Goal: Find contact information: Find contact information

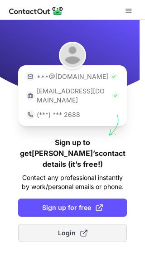
click at [76, 224] on button "Login" at bounding box center [72, 233] width 109 height 18
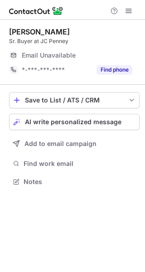
scroll to position [5, 5]
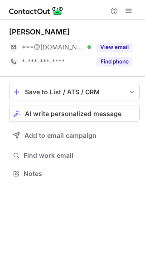
scroll to position [5, 5]
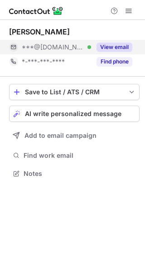
click at [121, 51] on button "View email" at bounding box center [115, 47] width 36 height 9
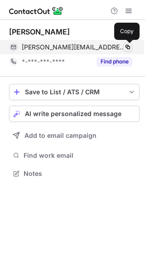
click at [129, 48] on span at bounding box center [127, 46] width 7 height 7
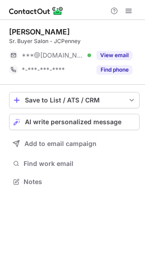
scroll to position [5, 5]
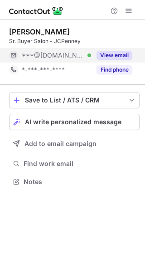
click at [126, 54] on button "View email" at bounding box center [115, 55] width 36 height 9
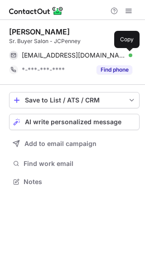
click at [126, 54] on span at bounding box center [127, 55] width 7 height 7
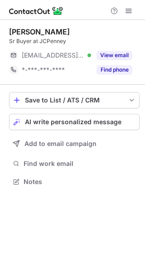
scroll to position [5, 5]
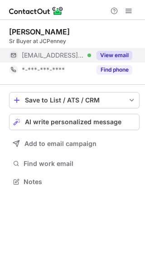
click at [126, 51] on button "View email" at bounding box center [115, 55] width 36 height 9
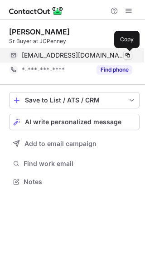
click at [131, 53] on span at bounding box center [127, 55] width 7 height 7
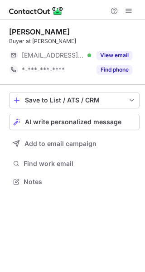
scroll to position [5, 5]
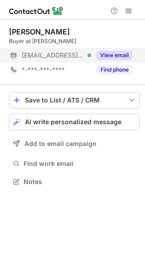
click at [114, 58] on button "View email" at bounding box center [115, 55] width 36 height 9
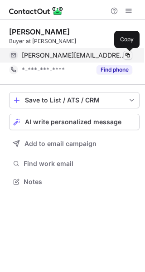
click at [131, 57] on button at bounding box center [127, 55] width 9 height 9
click at [126, 56] on span at bounding box center [127, 55] width 7 height 7
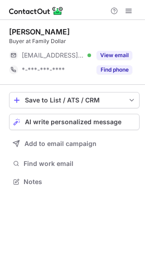
scroll to position [5, 5]
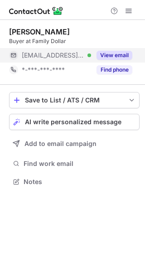
click at [109, 52] on button "View email" at bounding box center [115, 55] width 36 height 9
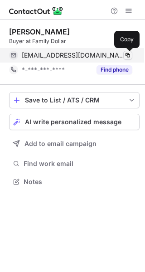
click at [126, 55] on span at bounding box center [127, 55] width 7 height 7
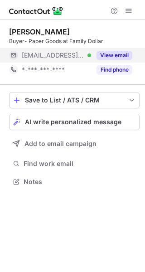
scroll to position [5, 5]
click at [120, 52] on button "View email" at bounding box center [115, 55] width 36 height 9
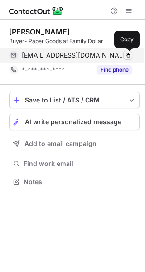
click at [127, 54] on span at bounding box center [127, 55] width 7 height 7
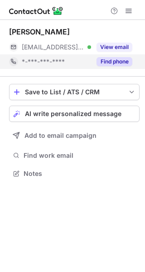
scroll to position [5, 5]
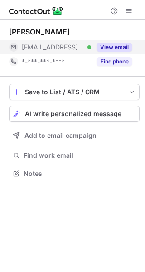
click at [108, 43] on button "View email" at bounding box center [115, 47] width 36 height 9
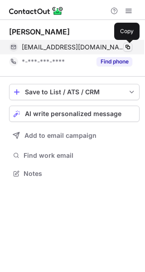
click at [126, 46] on span at bounding box center [127, 46] width 7 height 7
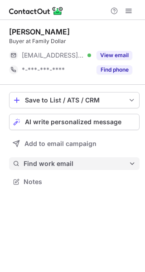
scroll to position [5, 5]
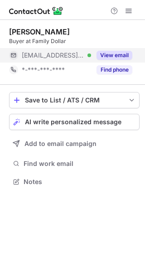
click at [115, 55] on button "View email" at bounding box center [115, 55] width 36 height 9
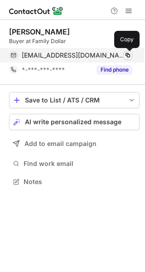
click at [129, 57] on span at bounding box center [127, 55] width 7 height 7
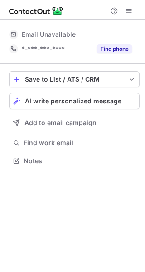
scroll to position [5, 5]
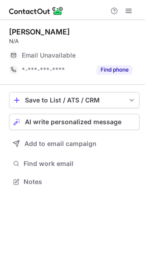
scroll to position [5, 5]
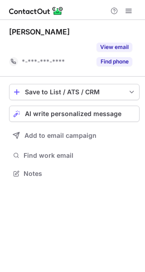
scroll to position [152, 145]
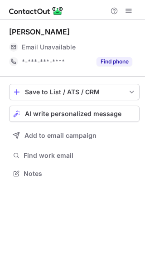
scroll to position [5, 5]
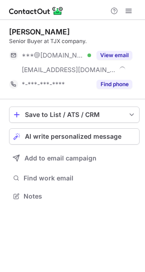
scroll to position [189, 145]
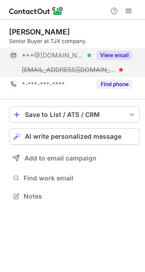
click at [108, 57] on button "View email" at bounding box center [115, 55] width 36 height 9
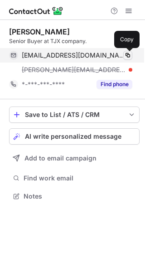
click at [128, 57] on span at bounding box center [127, 55] width 7 height 7
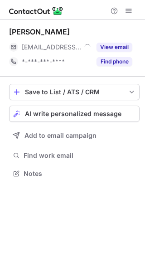
scroll to position [5, 5]
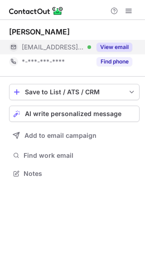
click at [106, 47] on button "View email" at bounding box center [115, 47] width 36 height 9
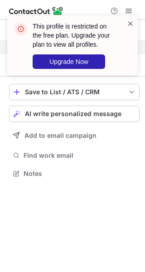
click at [132, 24] on span at bounding box center [130, 23] width 7 height 9
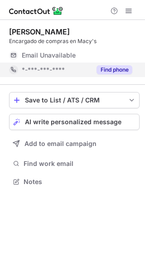
scroll to position [5, 5]
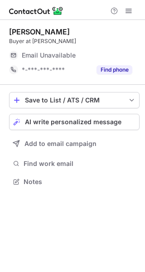
scroll to position [5, 5]
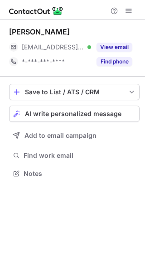
scroll to position [5, 5]
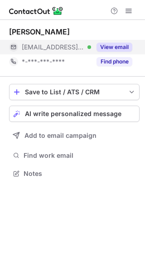
click at [117, 48] on button "View email" at bounding box center [115, 47] width 36 height 9
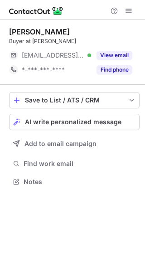
scroll to position [5, 5]
click at [118, 53] on button "View email" at bounding box center [115, 55] width 36 height 9
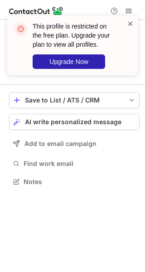
click at [130, 21] on span at bounding box center [130, 23] width 7 height 9
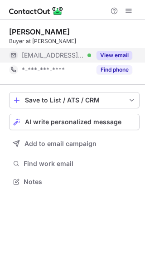
click at [111, 58] on button "View email" at bounding box center [115, 55] width 36 height 9
